Goal: Transaction & Acquisition: Purchase product/service

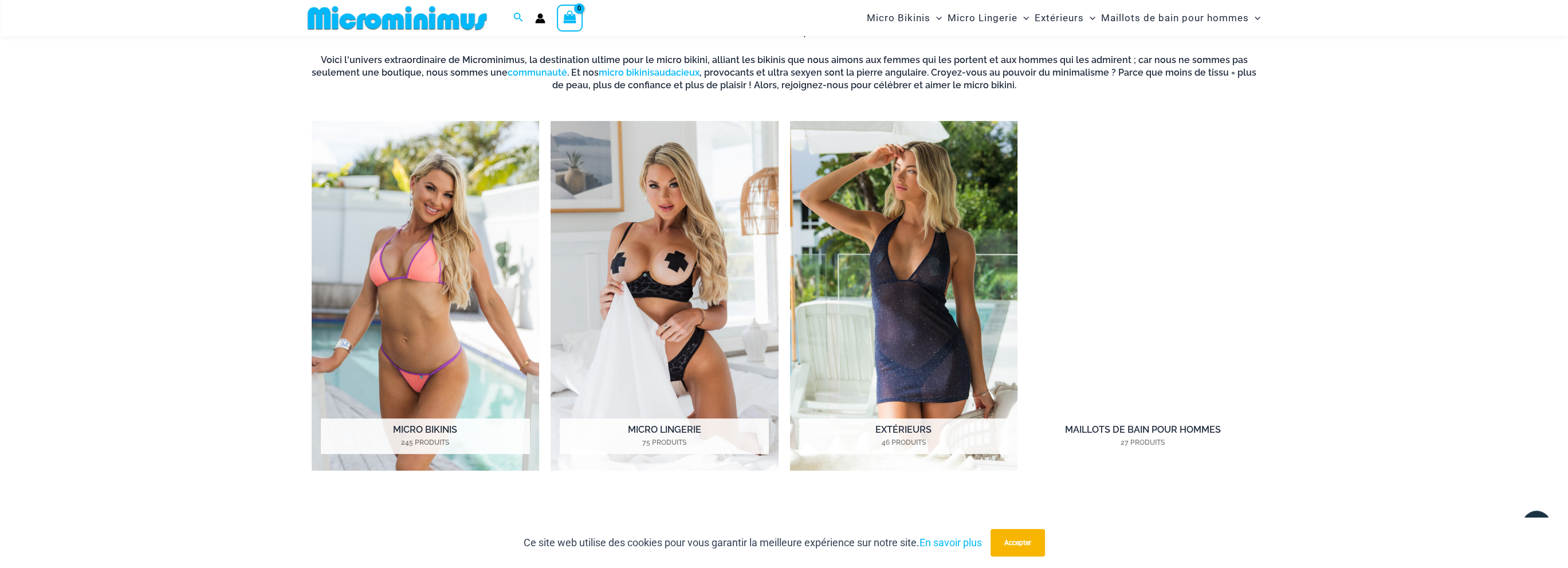
scroll to position [1194, 0]
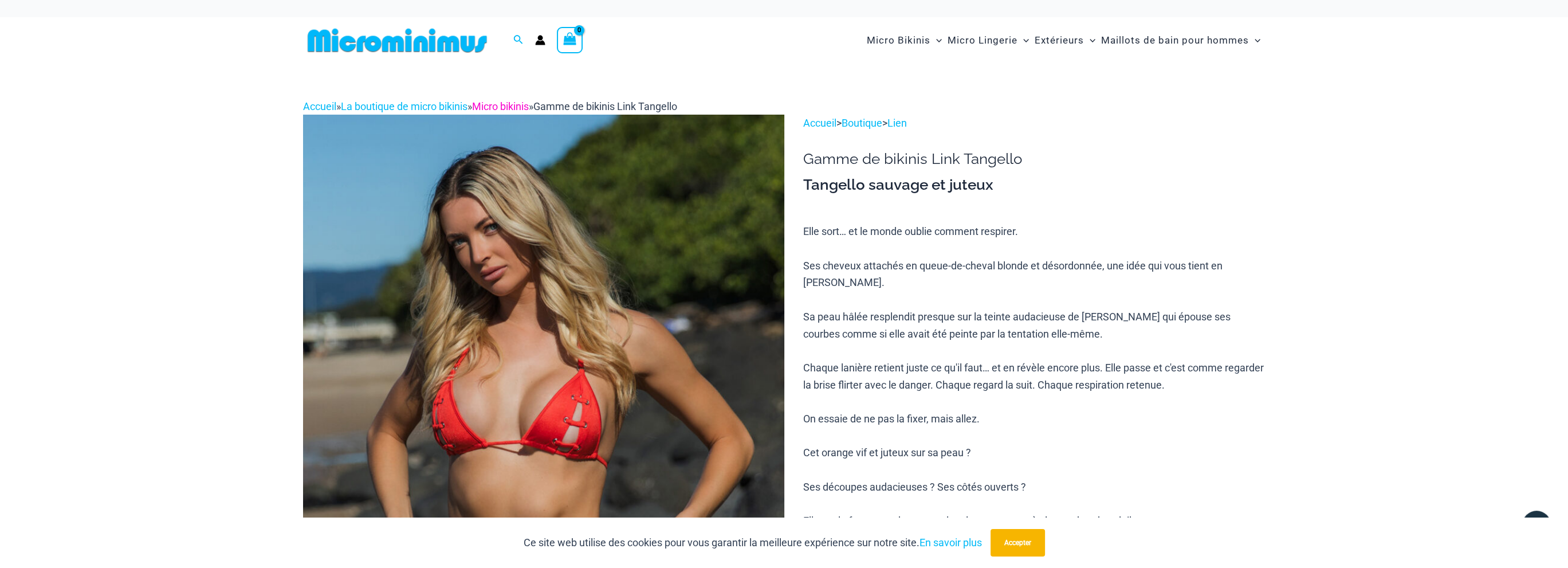
click at [518, 102] on font "Micro bikinis" at bounding box center [501, 106] width 57 height 12
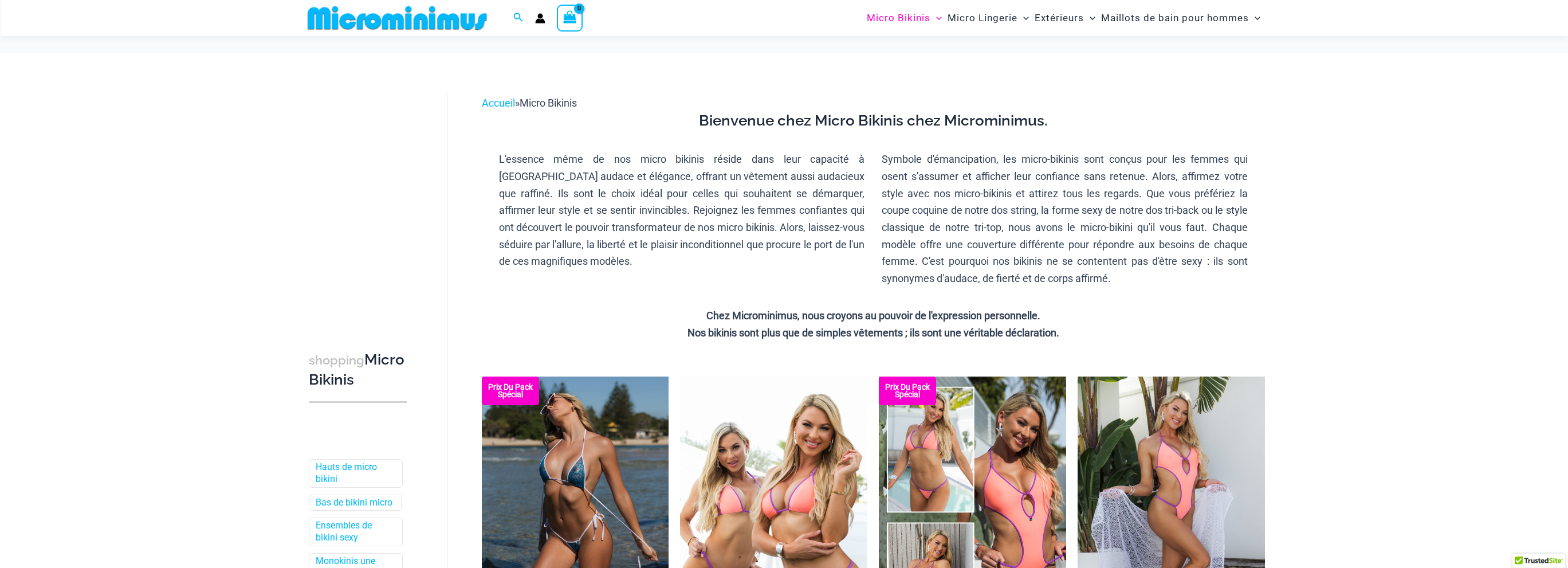
scroll to position [161, 0]
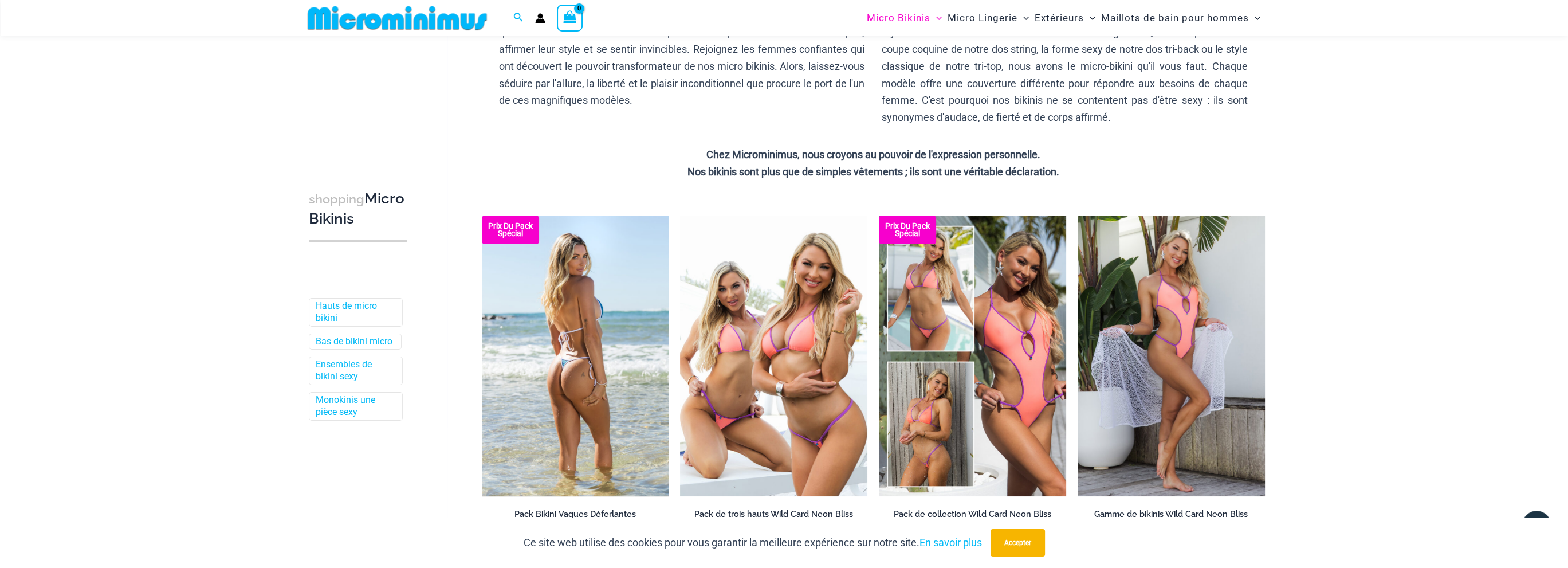
click at [569, 334] on img at bounding box center [575, 356] width 187 height 281
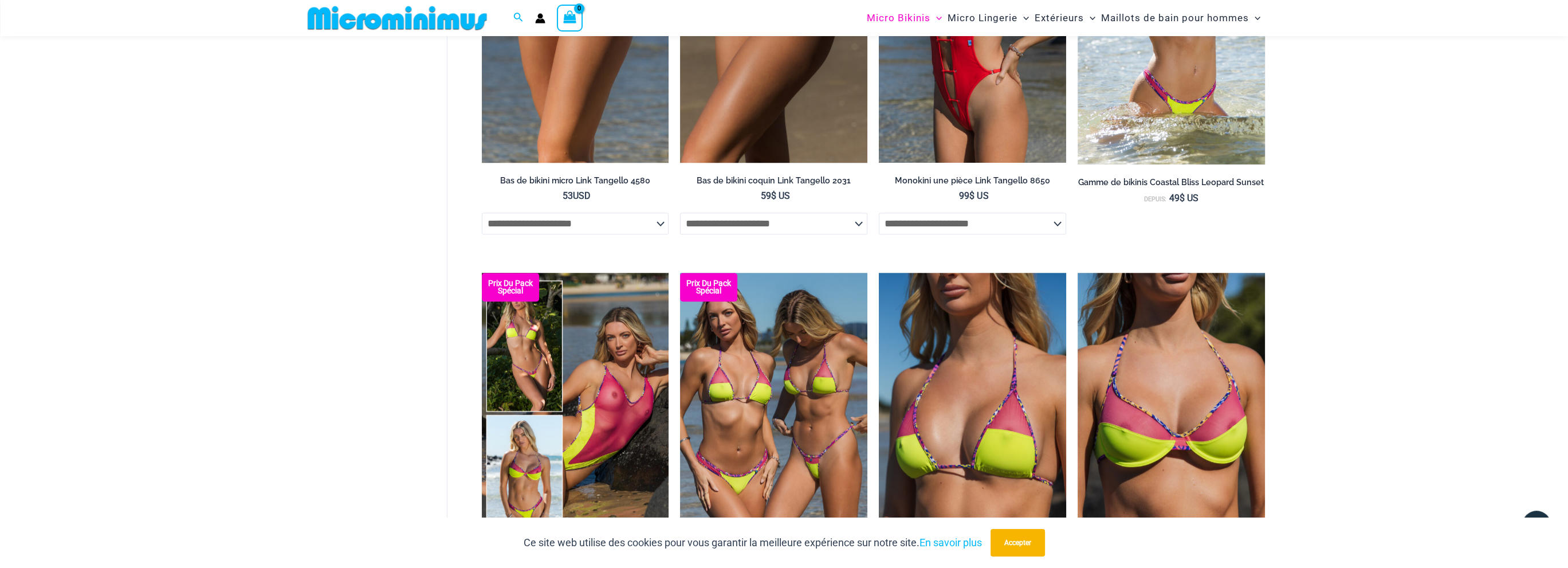
scroll to position [1651, 0]
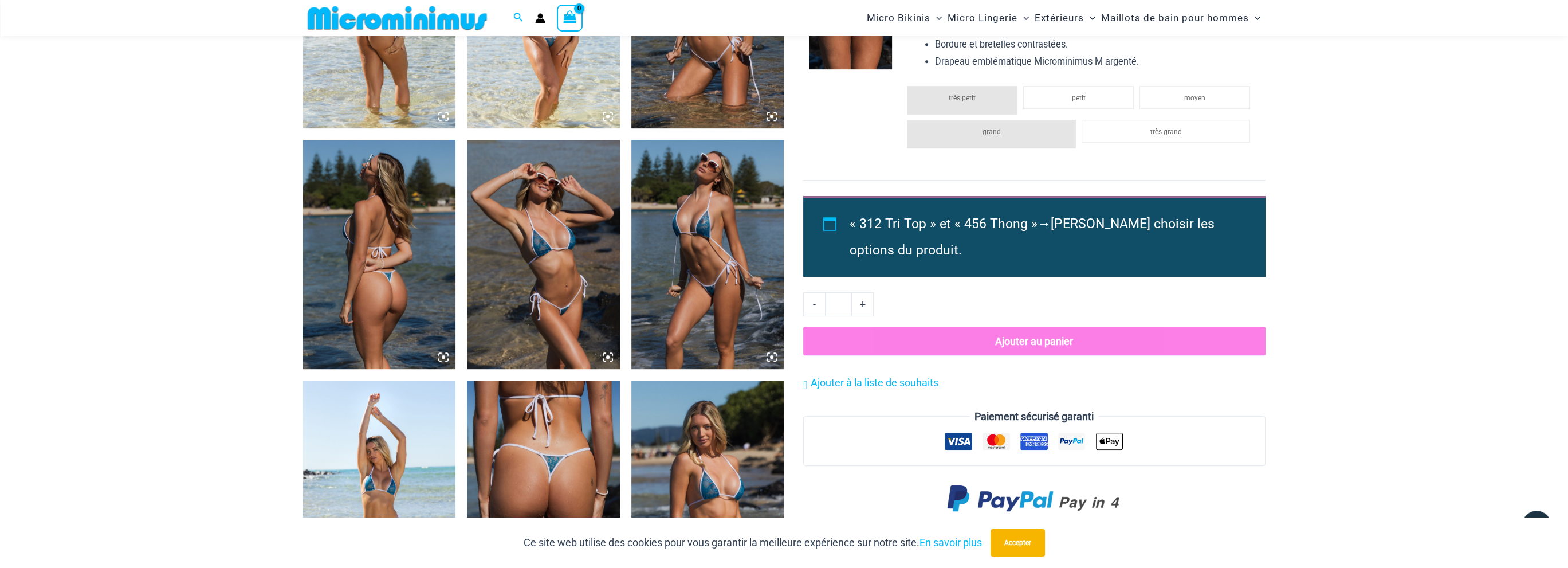
scroll to position [1021, 0]
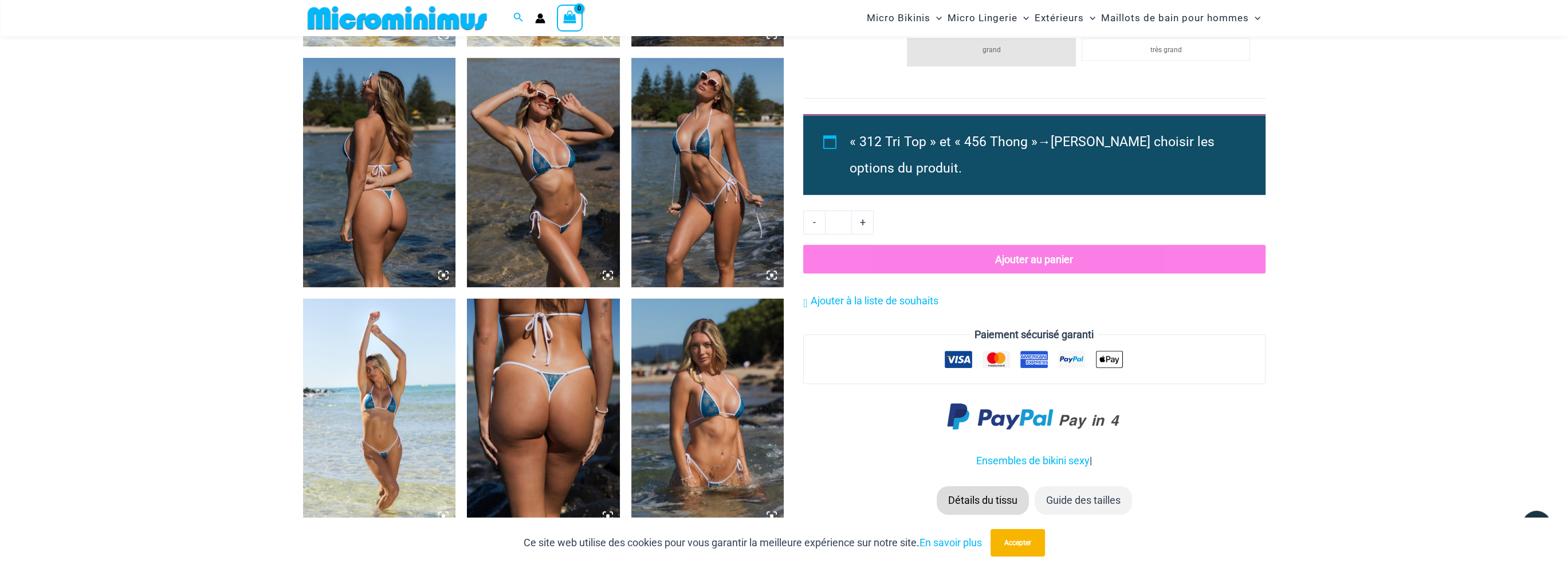
click at [724, 262] on img at bounding box center [708, 172] width 153 height 229
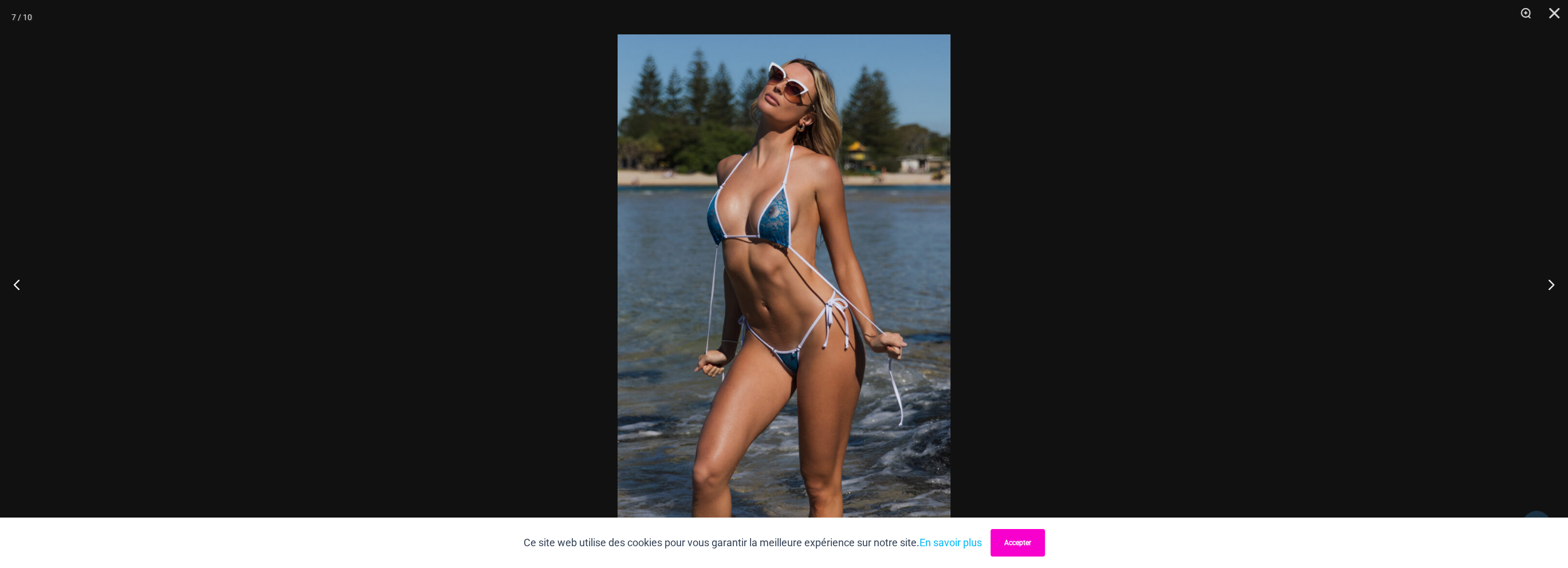
click at [1017, 544] on font "Accepter" at bounding box center [1017, 542] width 26 height 8
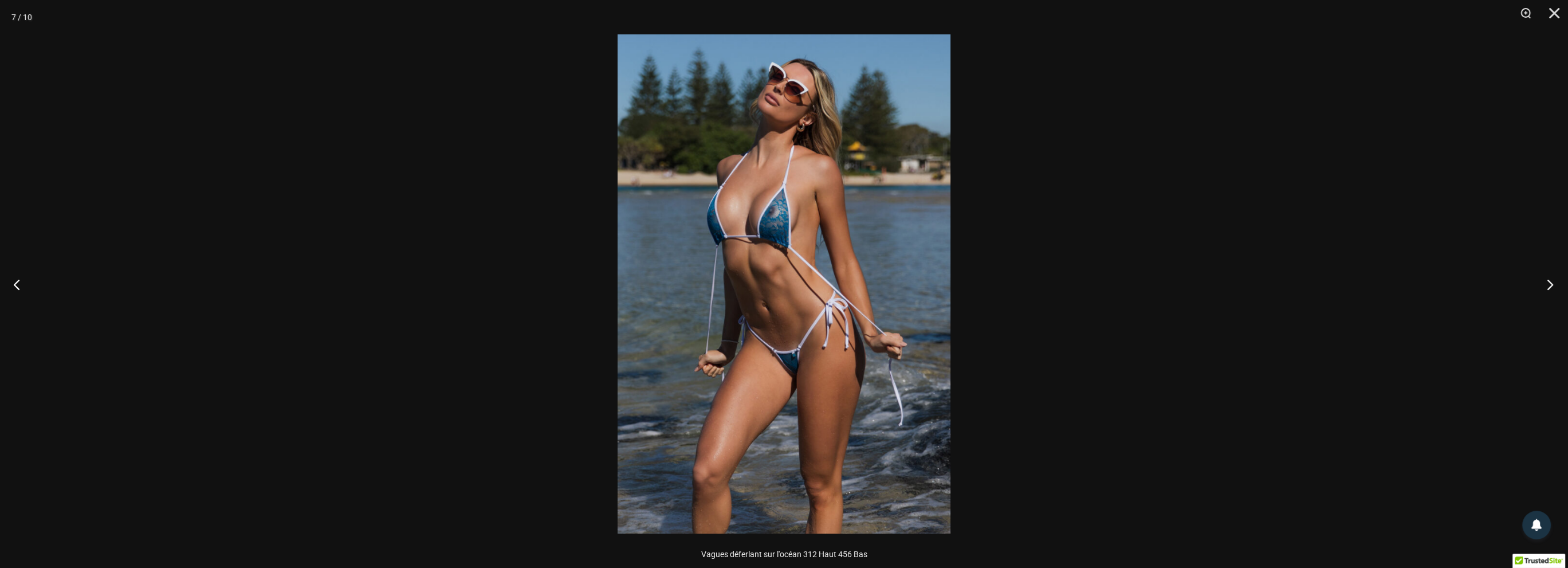
click at [1541, 274] on button "Suivant" at bounding box center [1546, 284] width 43 height 58
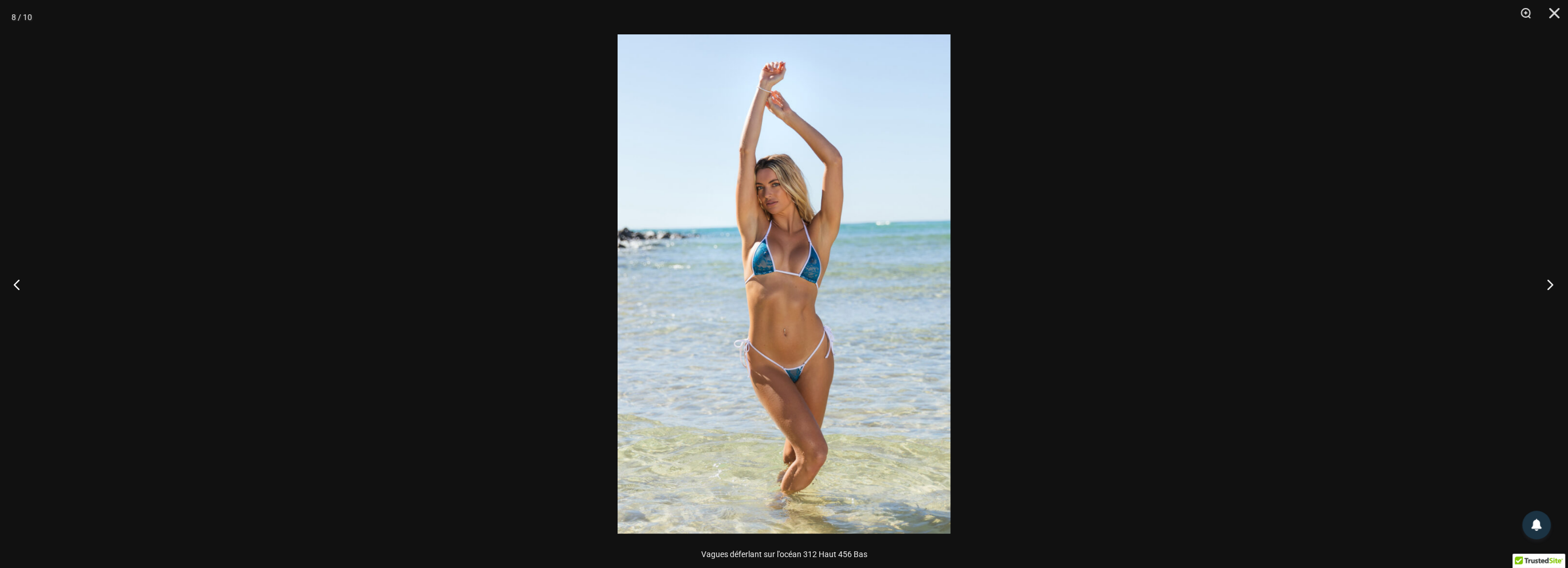
click at [1541, 274] on button "Suivant" at bounding box center [1546, 284] width 43 height 58
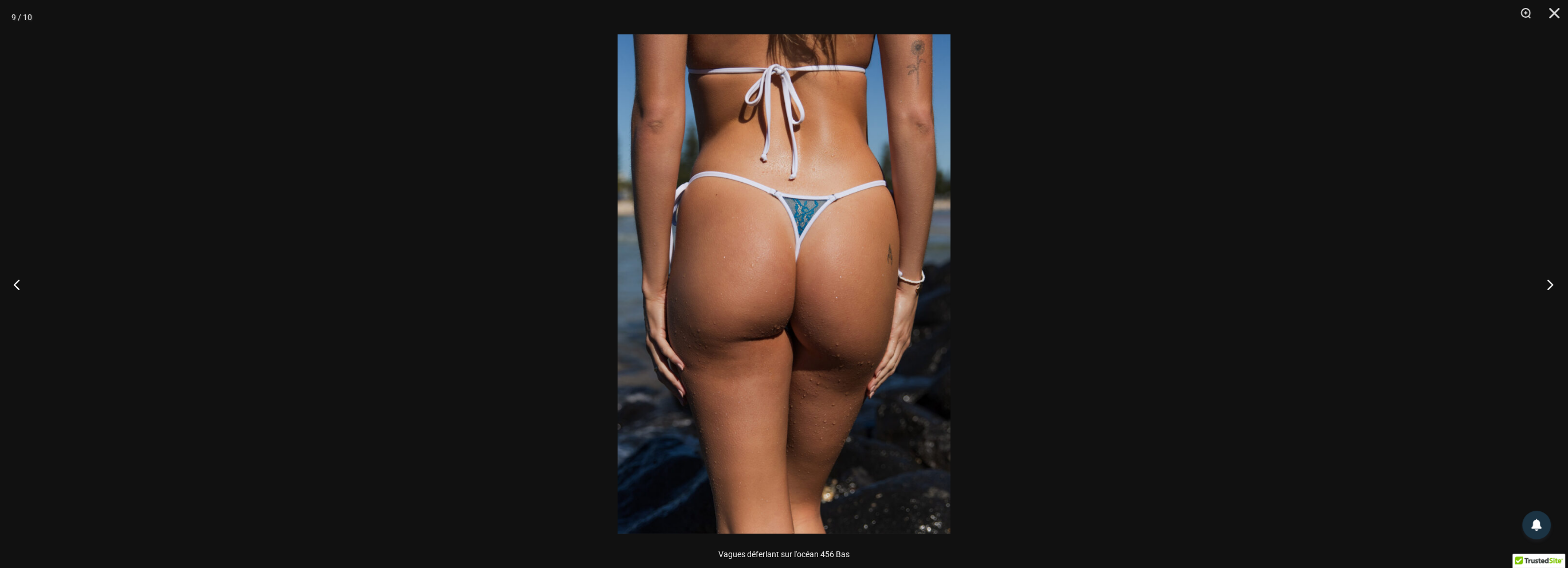
click at [1541, 274] on button "Suivant" at bounding box center [1546, 284] width 43 height 58
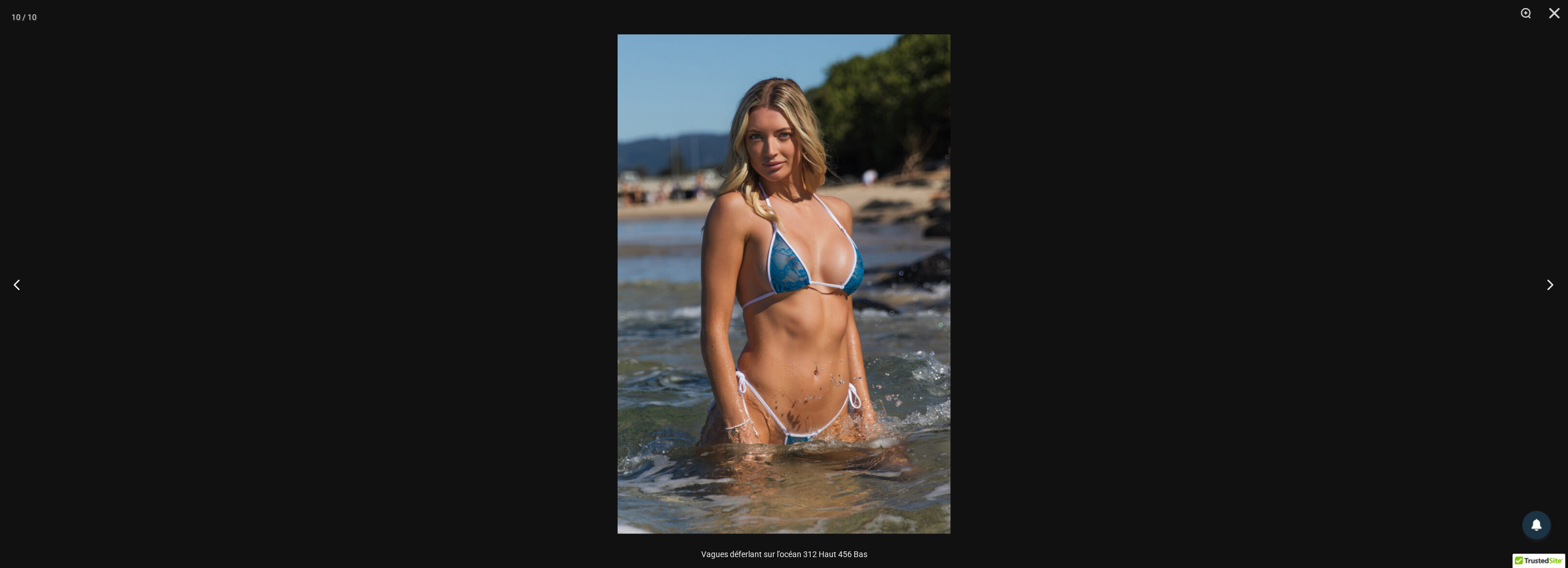
click at [1541, 274] on button "Suivant" at bounding box center [1546, 284] width 43 height 58
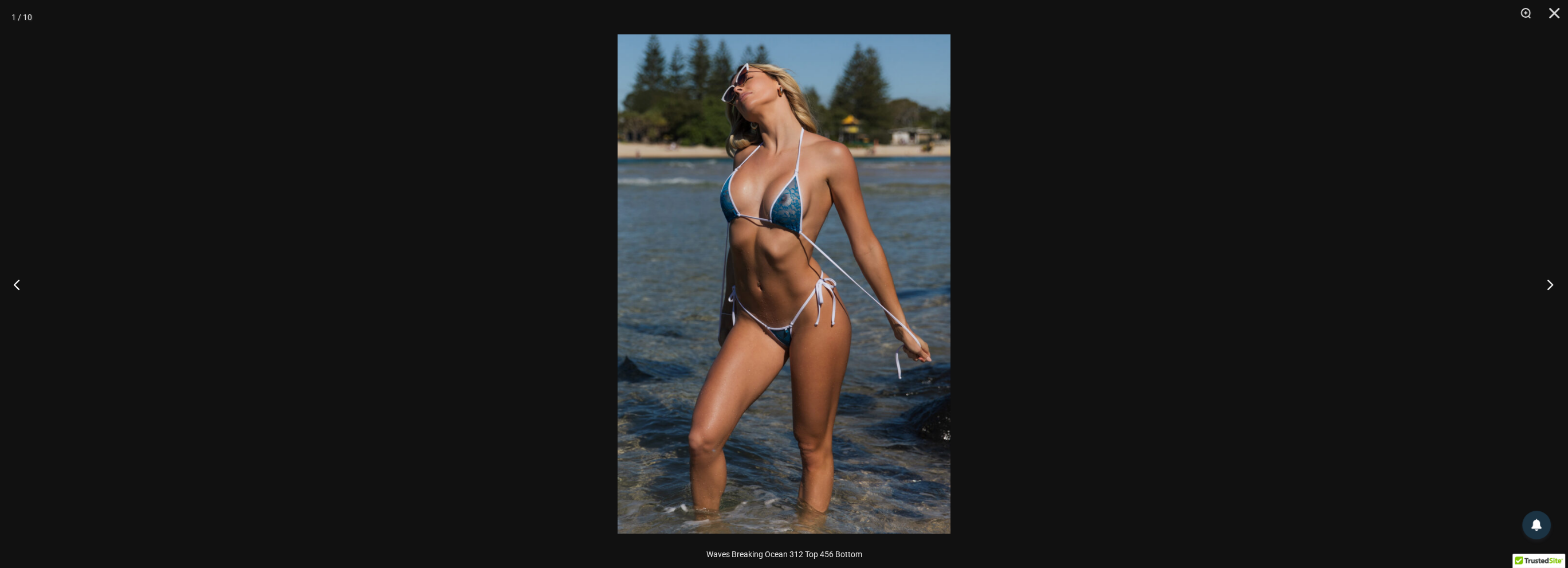
click at [1541, 274] on button "Suivant" at bounding box center [1546, 284] width 43 height 58
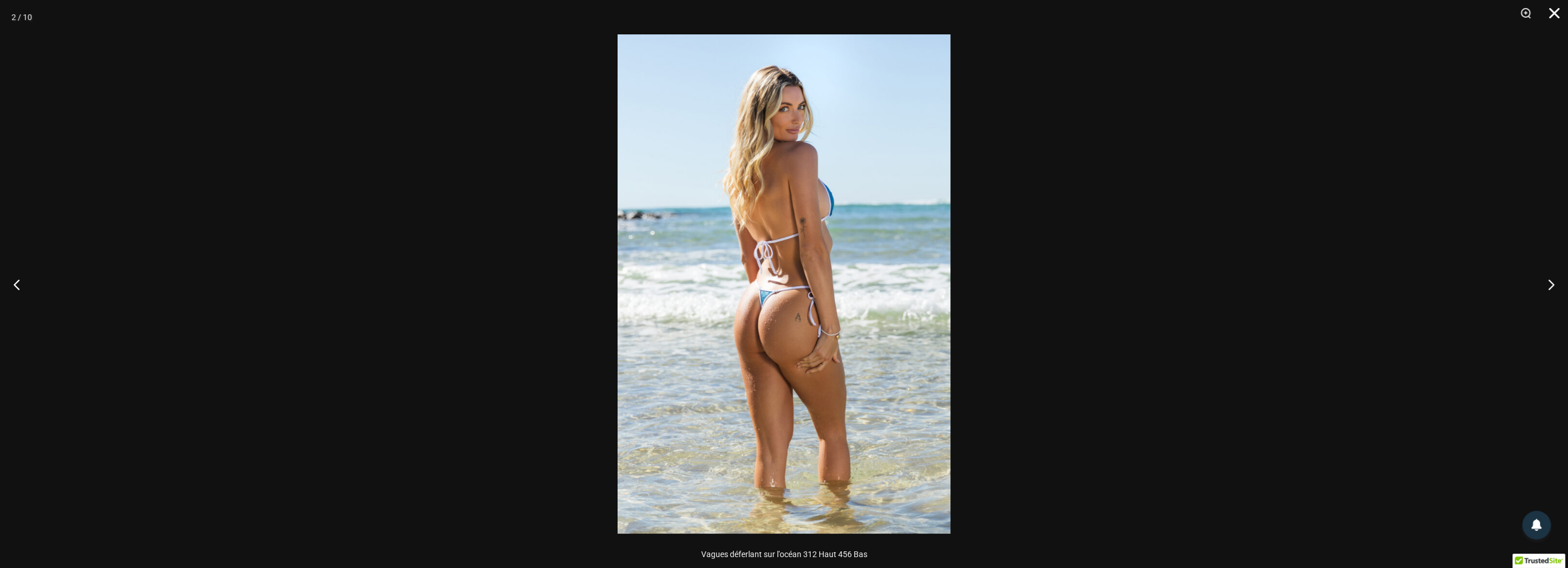
click at [1553, 9] on button "Fermer" at bounding box center [1550, 17] width 28 height 34
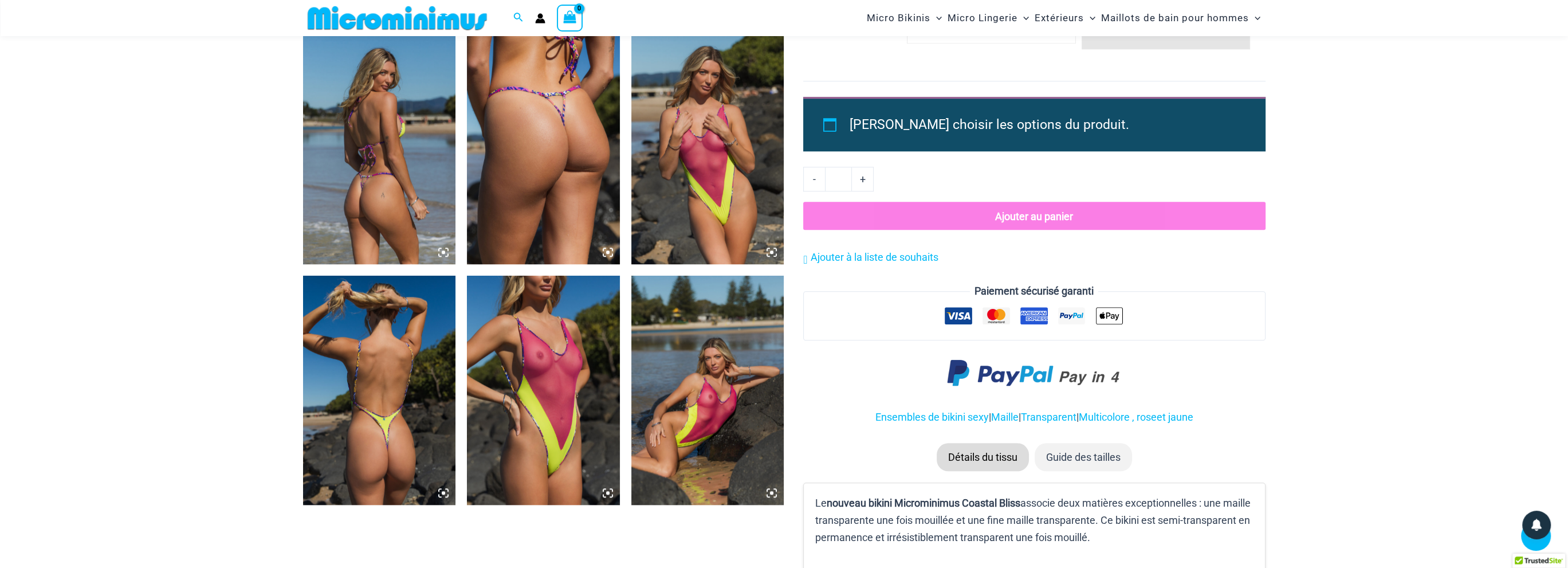
scroll to position [1767, 0]
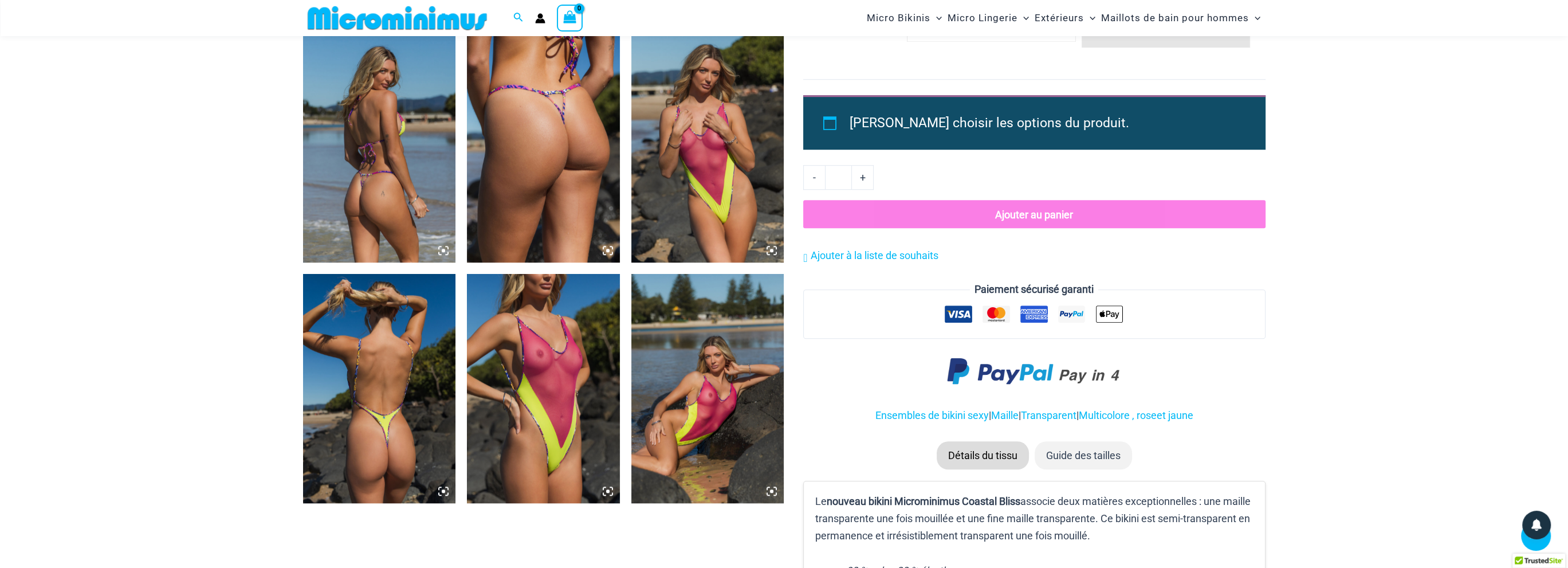
click at [561, 369] on img at bounding box center [543, 388] width 153 height 229
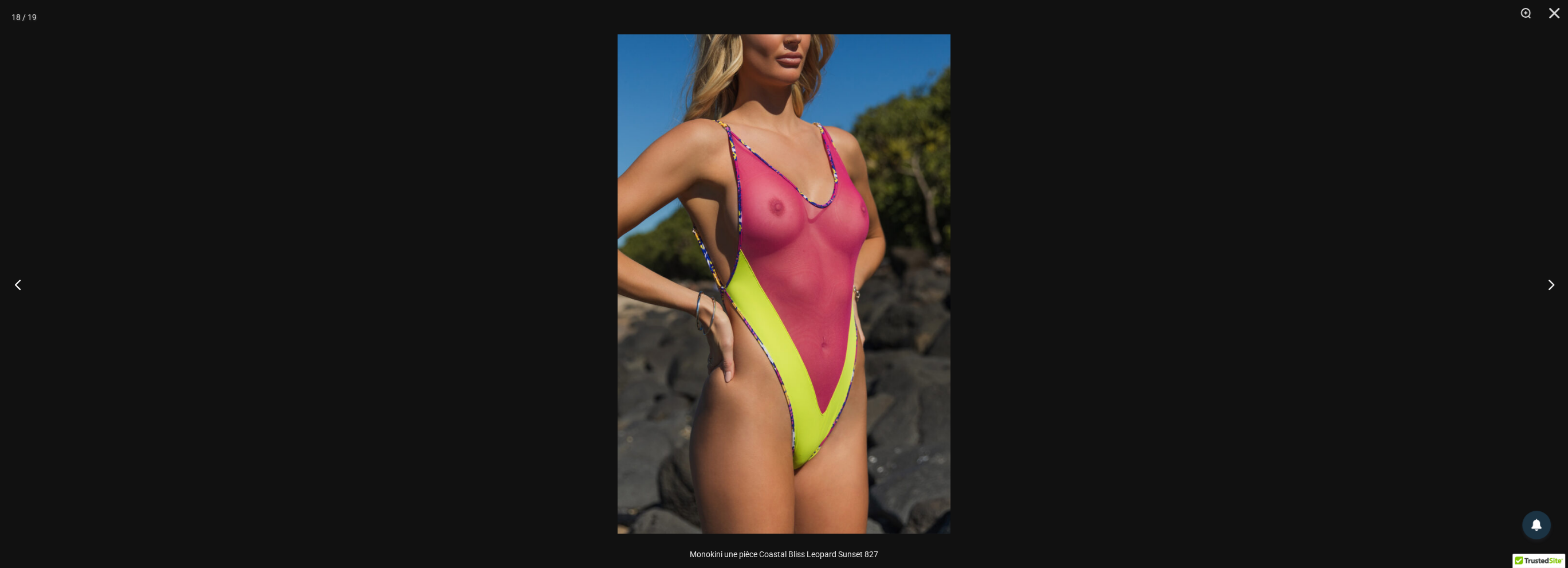
click at [12, 275] on button "Précédent" at bounding box center [21, 284] width 43 height 58
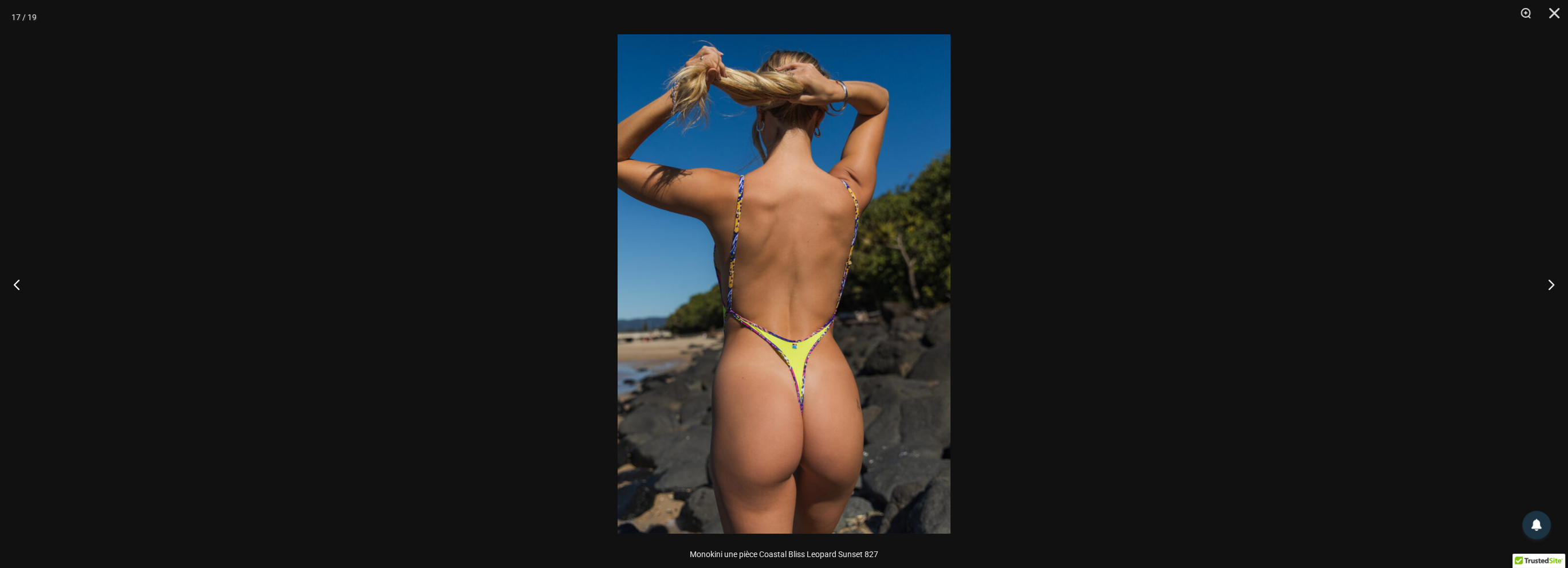
click at [1025, 380] on div at bounding box center [784, 284] width 1568 height 568
